Goal: Task Accomplishment & Management: Manage account settings

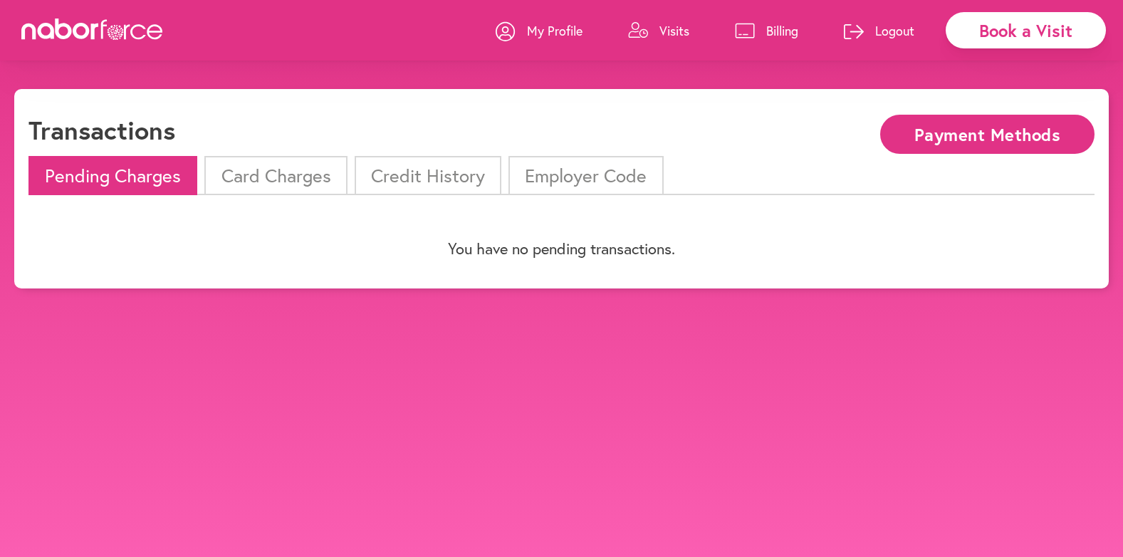
click at [276, 172] on li "Card Charges" at bounding box center [275, 175] width 142 height 39
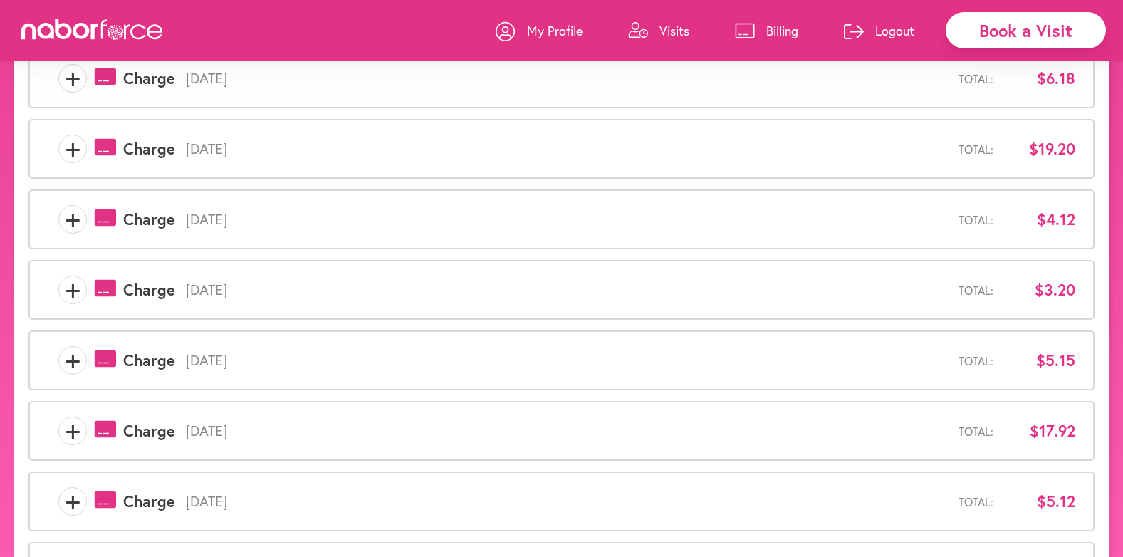
scroll to position [104, 0]
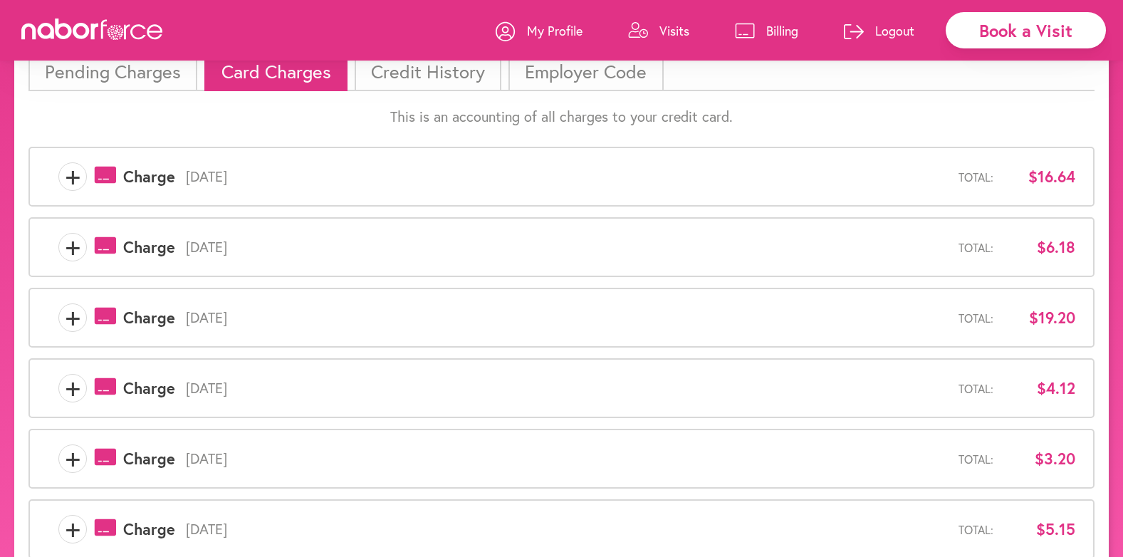
click at [77, 179] on span "+" at bounding box center [72, 176] width 27 height 28
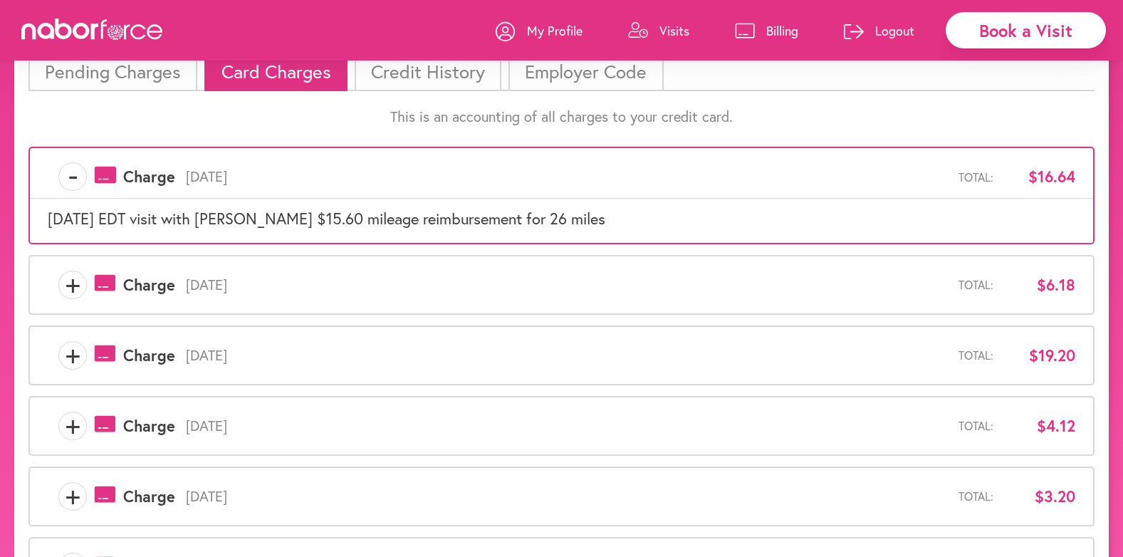
click at [69, 283] on span "+" at bounding box center [72, 285] width 27 height 28
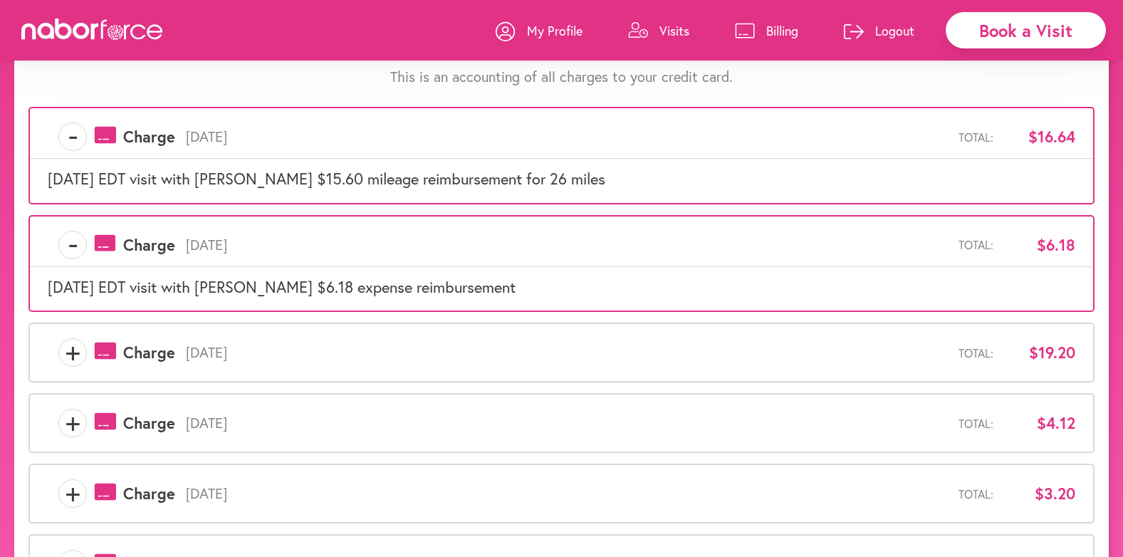
scroll to position [175, 0]
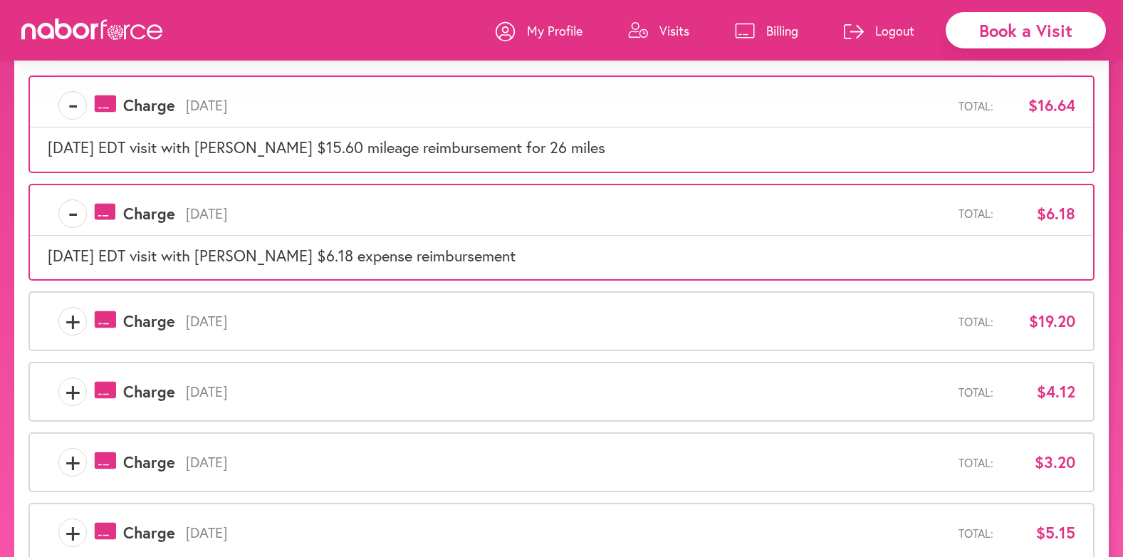
click at [70, 320] on span "+" at bounding box center [72, 321] width 27 height 28
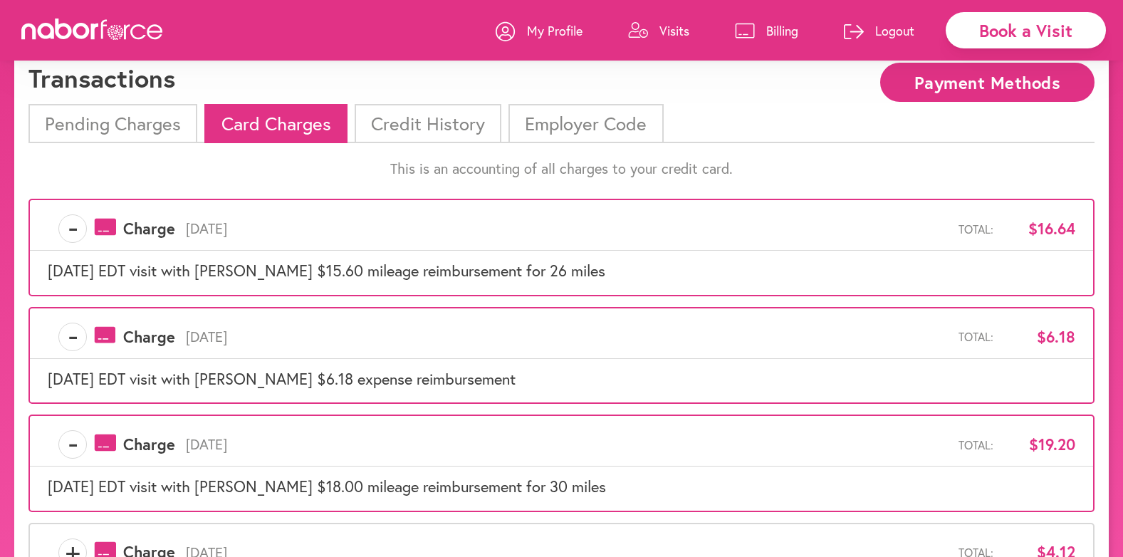
scroll to position [0, 0]
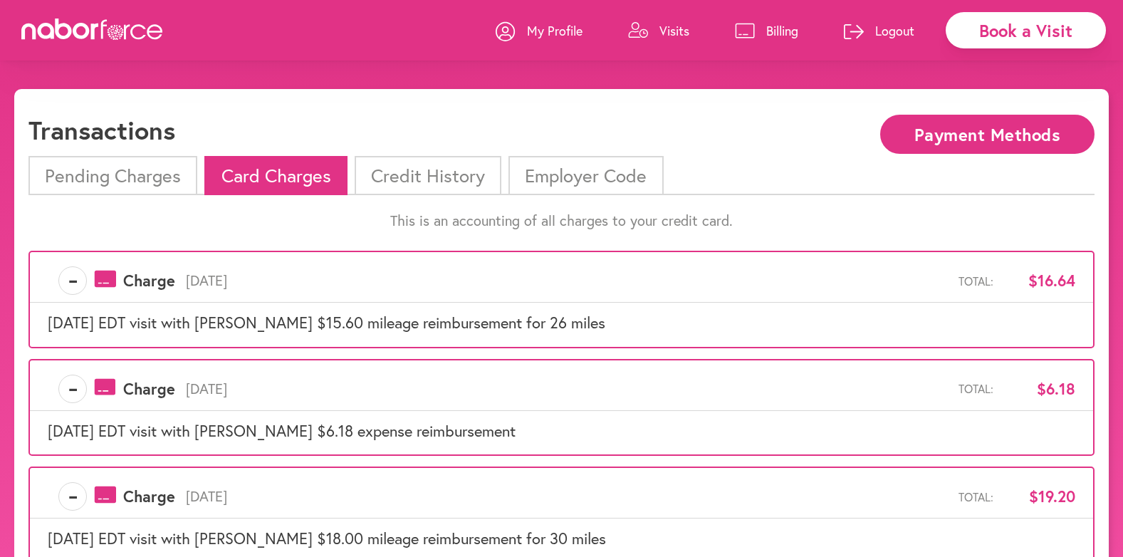
click at [461, 179] on li "Credit History" at bounding box center [428, 175] width 147 height 39
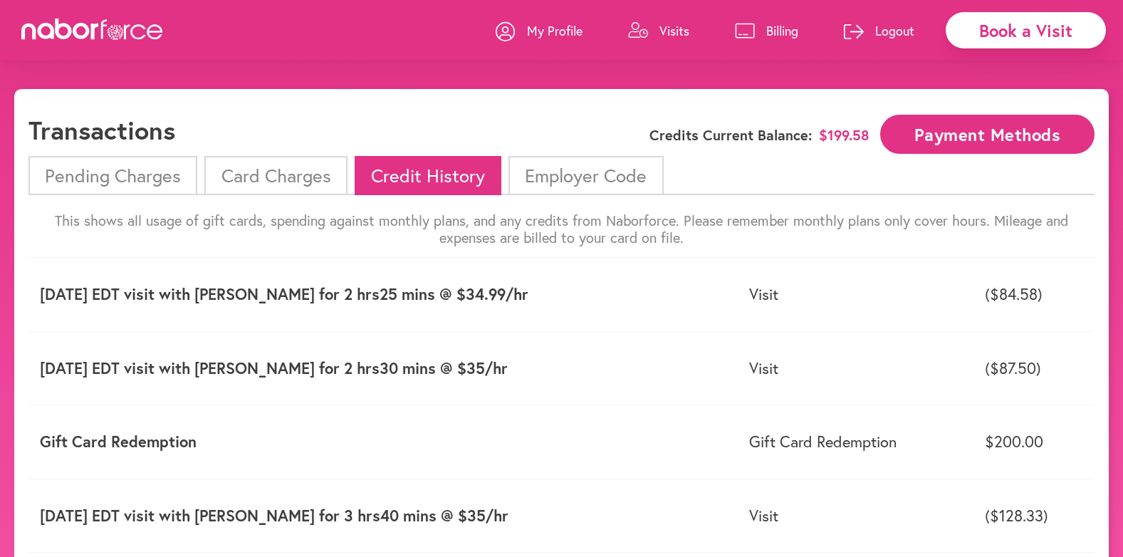
click at [266, 179] on li "Card Charges" at bounding box center [275, 175] width 142 height 39
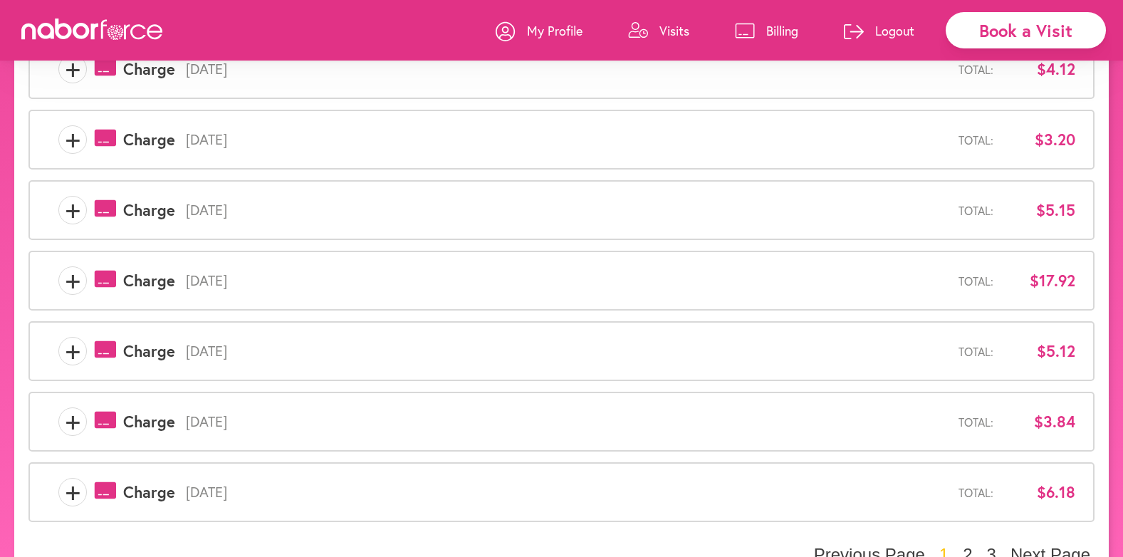
scroll to position [460, 0]
